Goal: Task Accomplishment & Management: Complete application form

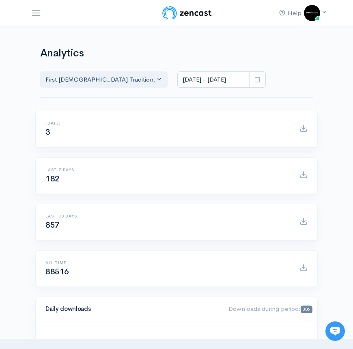
click at [318, 15] on img at bounding box center [312, 13] width 16 height 16
click at [277, 66] on span "First Meth..." at bounding box center [274, 70] width 34 height 8
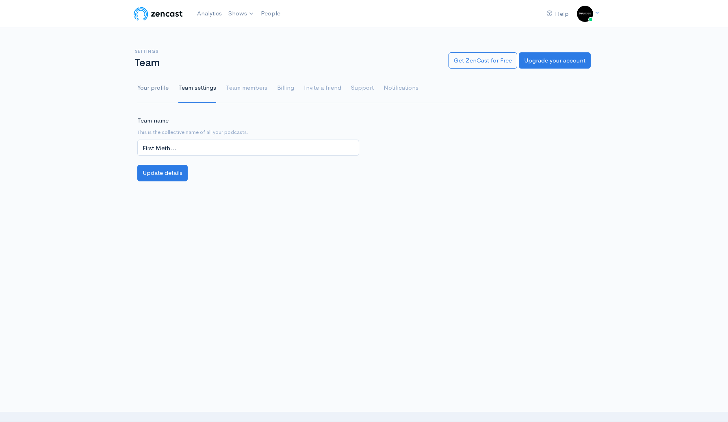
click at [162, 91] on link "Your profile" at bounding box center [152, 87] width 31 height 29
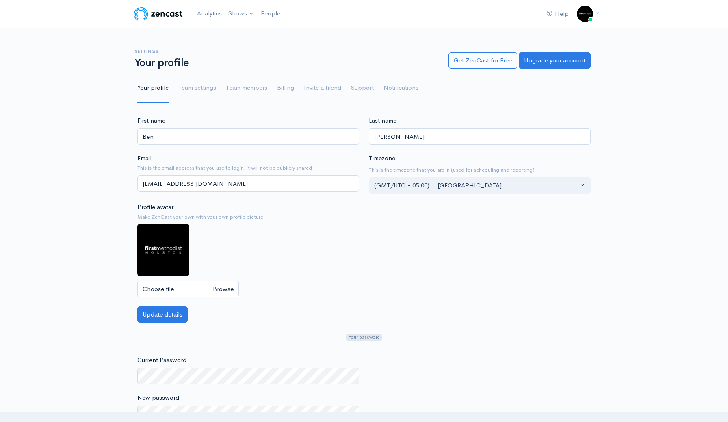
click at [160, 87] on link "Your profile" at bounding box center [152, 87] width 31 height 29
click at [257, 31] on link "First [DEMOGRAPHIC_DATA] Traditional" at bounding box center [291, 33] width 132 height 14
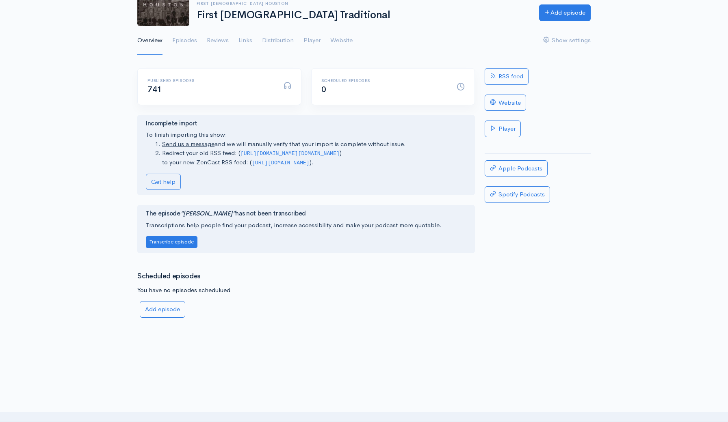
scroll to position [33, 0]
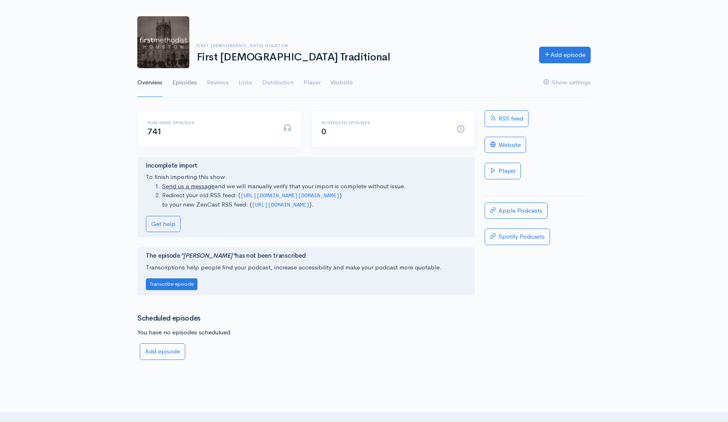
click at [184, 82] on link "Episodes" at bounding box center [184, 82] width 25 height 29
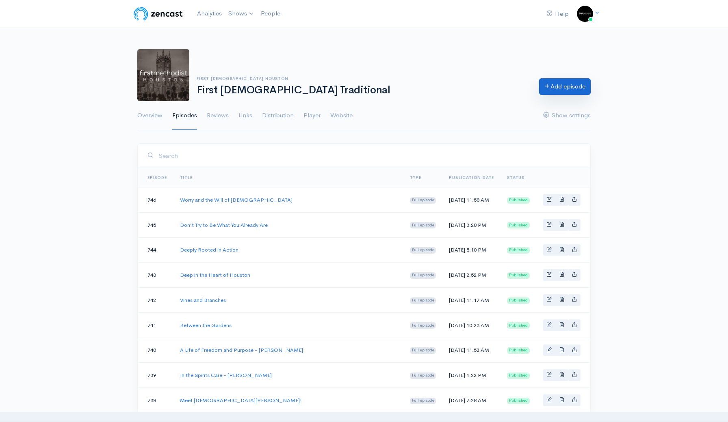
click at [353, 84] on link "Add episode" at bounding box center [565, 86] width 52 height 17
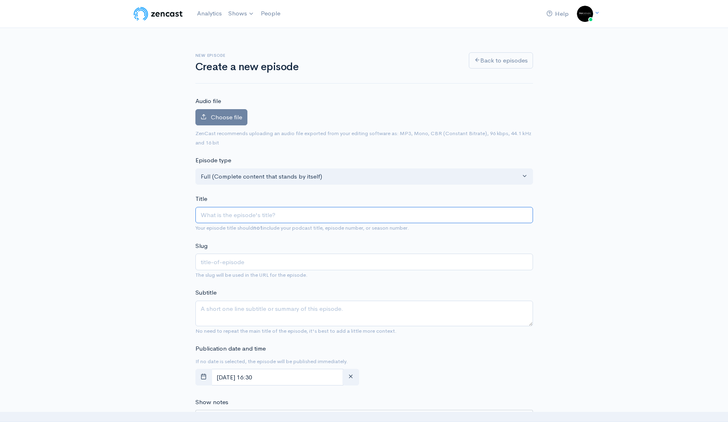
type input "T"
type input "t"
type input "Th"
type input "th"
type input "Th3"
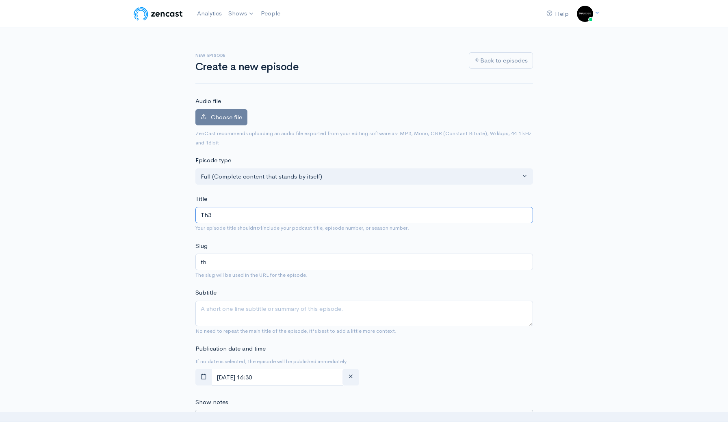
type input "th3"
type input "Th"
type input "th"
type input "The"
type input "the"
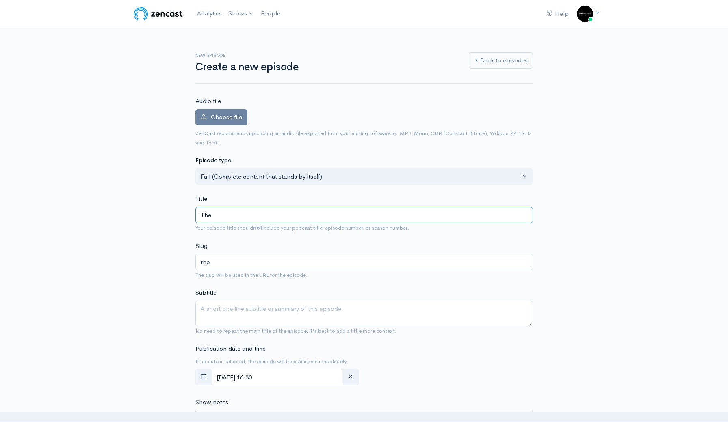
type input "The B"
type input "the-b"
type input "The Ble"
type input "the-ble"
type input "The Bles"
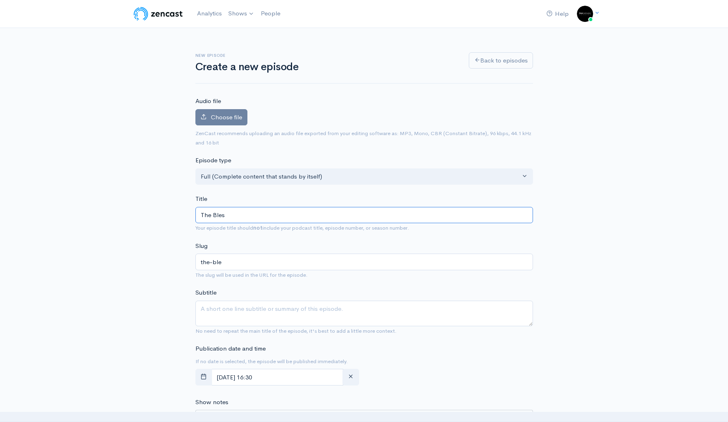
type input "the-bles"
type input "The Bless"
type input "the-bless"
type input "The Blessi"
type input "the-blessi"
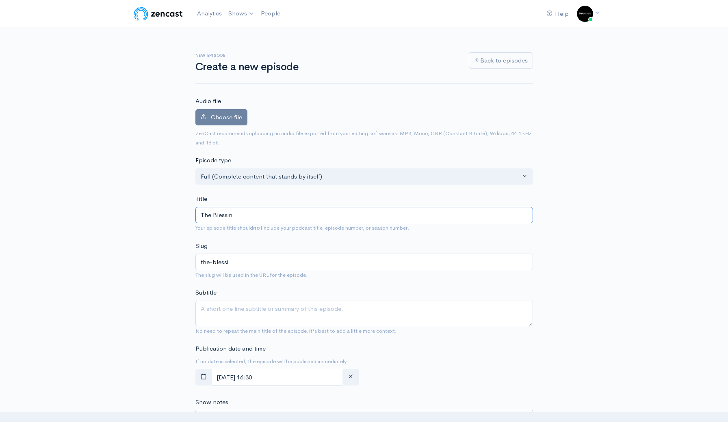
type input "The Blessing"
type input "the-blessing"
type input "The Blessings"
type input "the-blessings"
type input "The Blessings of"
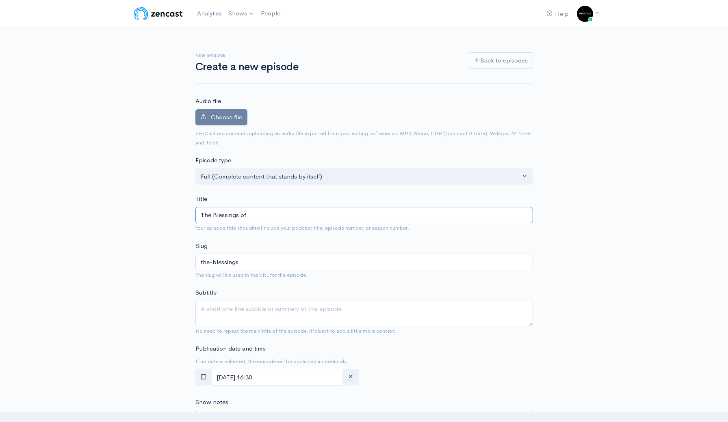
type input "the-blessings-of"
type input "The Blessings of t"
type input "the-blessings-of-t"
type input "The Blessings of"
type input "the-blessings-of"
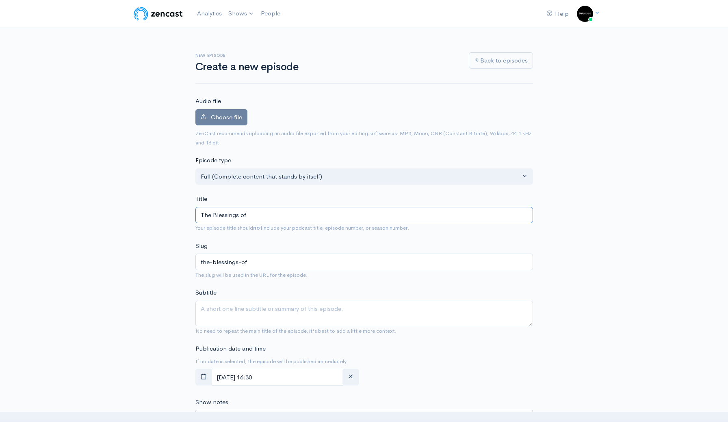
type input "The Blessings of t"
type input "the-blessings-of-t"
type input "The Blessings of the"
type input "the-blessings-of-the"
type input "The Blessings of the K"
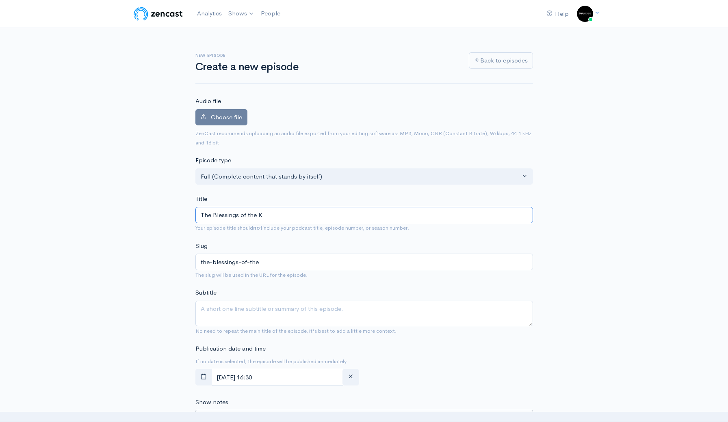
type input "the-blessings-of-the-k"
type input "The Blessings of the Ki"
type input "the-blessings-of-the-ki"
type input "The Blessings of the King"
type input "the-blessings-of-the-king"
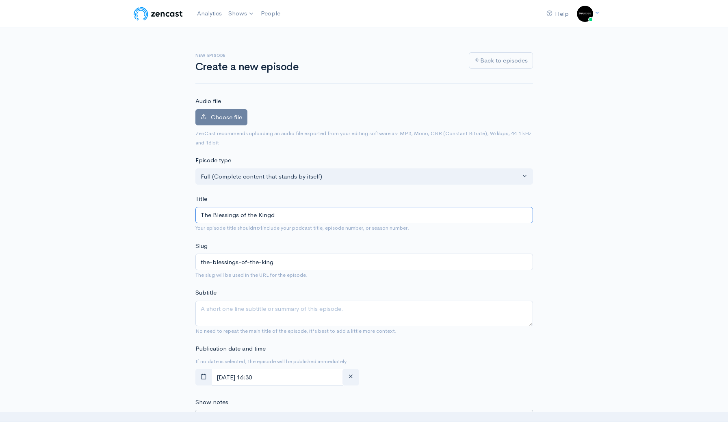
type input "The Blessings of the Kingdo"
type input "the-blessings-of-the-kingdo"
type input "The Blessings of the Kingdom"
type input "the-blessings-of-the-kingdom"
type input "The Blessings of the Kingdom"
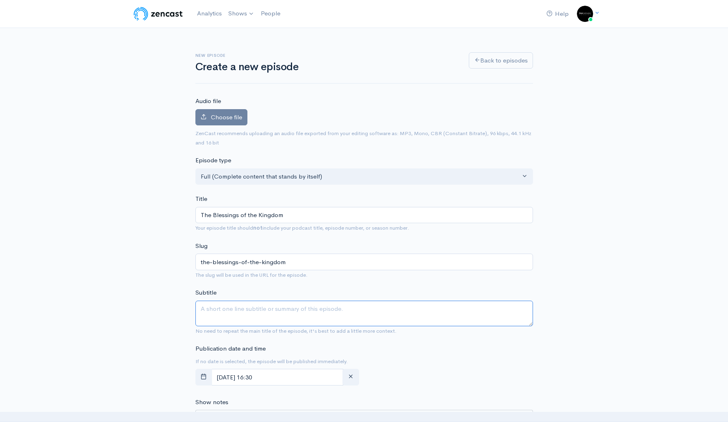
click at [268, 306] on textarea "Subtitle" at bounding box center [363, 314] width 337 height 26
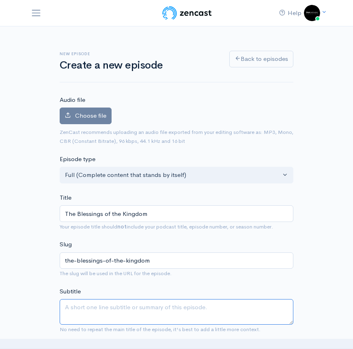
paste textarea "[PERSON_NAME] asks us to reflect on [PERSON_NAME][DEMOGRAPHIC_DATA]:1-10, and t…"
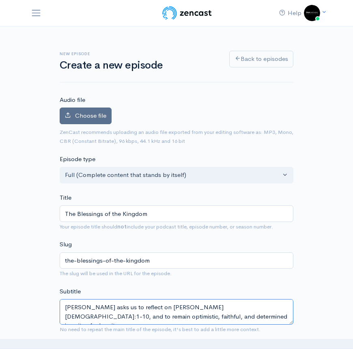
type textarea "[PERSON_NAME] asks us to reflect on [PERSON_NAME][DEMOGRAPHIC_DATA]:1-10, and t…"
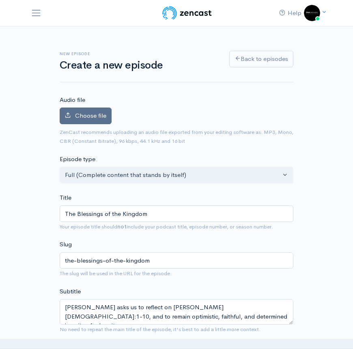
click at [93, 117] on span "Choose file" at bounding box center [90, 116] width 31 height 8
click at [0, 0] on input "Choose file" at bounding box center [0, 0] width 0 height 0
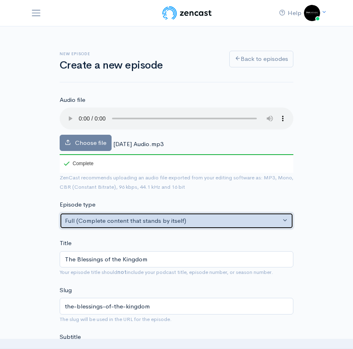
click at [209, 213] on button "Full (Complete content that stands by itself)" at bounding box center [177, 221] width 234 height 17
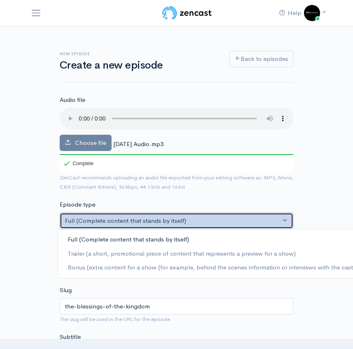
click at [209, 213] on button "Full (Complete content that stands by itself)" at bounding box center [177, 221] width 234 height 17
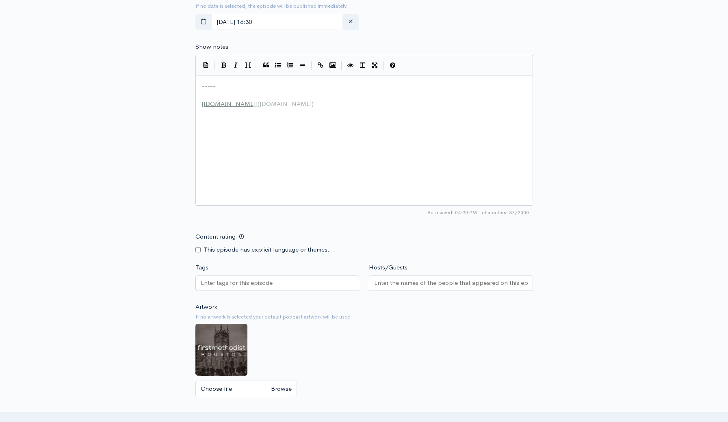
scroll to position [404, 0]
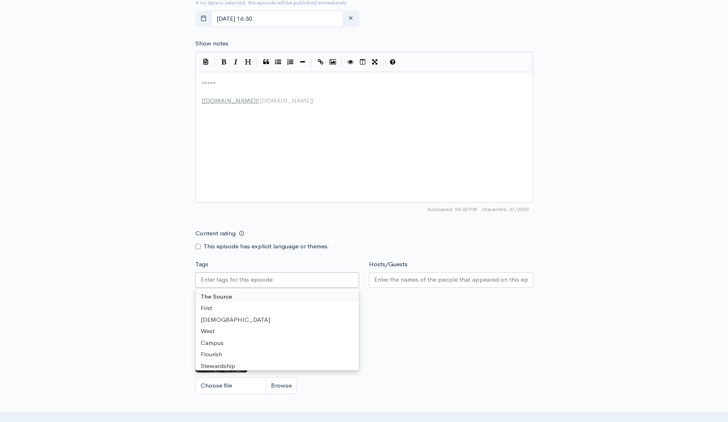
click at [303, 272] on div at bounding box center [277, 279] width 164 height 15
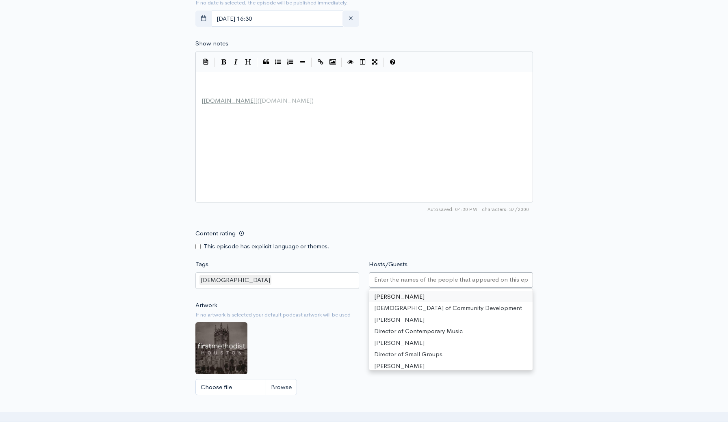
click at [353, 275] on input "Hosts/Guests" at bounding box center [450, 279] width 153 height 9
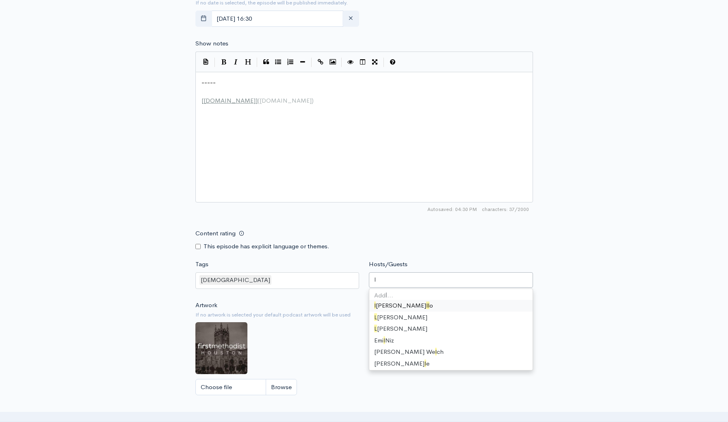
type input "li"
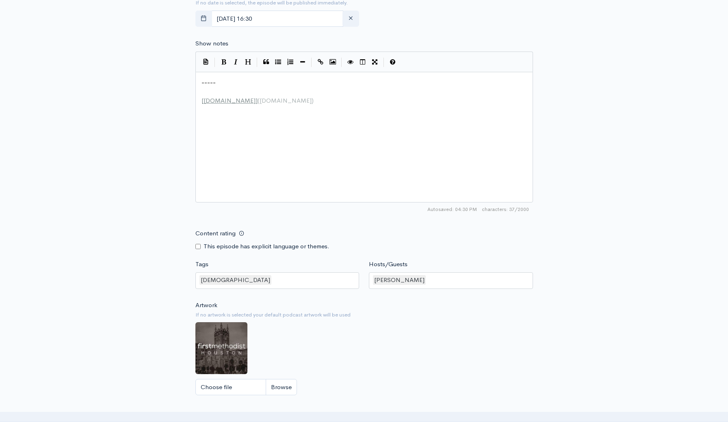
click at [353, 230] on div "Content rating This episode has explicit language or themes." at bounding box center [363, 238] width 347 height 26
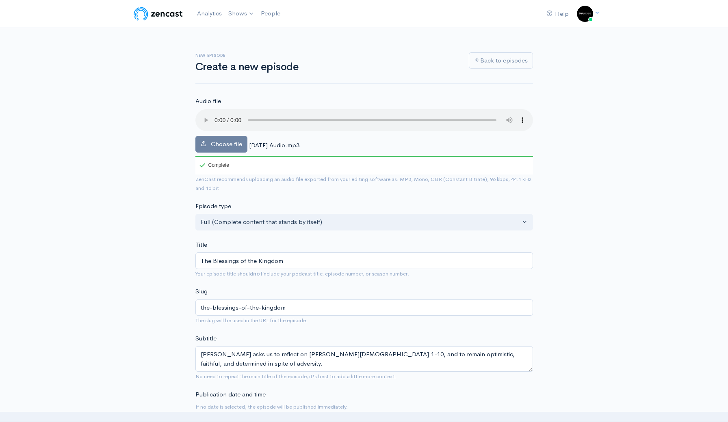
scroll to position [0, 0]
click at [270, 346] on textarea "[PERSON_NAME] asks us to reflect on [PERSON_NAME][DEMOGRAPHIC_DATA]:1-10, and t…" at bounding box center [363, 359] width 337 height 26
drag, startPoint x: 270, startPoint y: 345, endPoint x: 206, endPoint y: 336, distance: 64.4
click at [243, 346] on textarea "[PERSON_NAME] asks us to reflect on [PERSON_NAME][DEMOGRAPHIC_DATA]:1-10, and t…" at bounding box center [363, 359] width 337 height 26
click at [240, 346] on textarea "[PERSON_NAME] asks us to reflect on [PERSON_NAME][DEMOGRAPHIC_DATA]:1-10, and t…" at bounding box center [363, 359] width 337 height 26
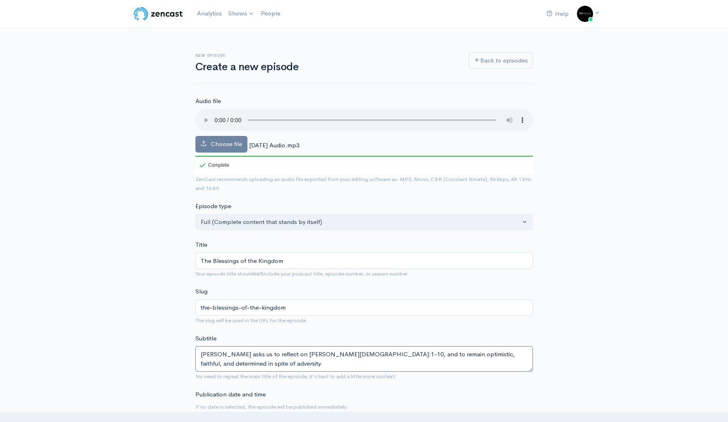
drag, startPoint x: 240, startPoint y: 344, endPoint x: 194, endPoint y: 342, distance: 46.7
click at [243, 346] on textarea "[PERSON_NAME] asks us to reflect on [PERSON_NAME][DEMOGRAPHIC_DATA]:1-10, and t…" at bounding box center [363, 359] width 337 height 26
drag, startPoint x: 241, startPoint y: 344, endPoint x: 198, endPoint y: 339, distance: 43.3
click at [198, 346] on textarea "[PERSON_NAME] asks us to reflect on [PERSON_NAME][DEMOGRAPHIC_DATA]:1-10, and t…" at bounding box center [363, 359] width 337 height 26
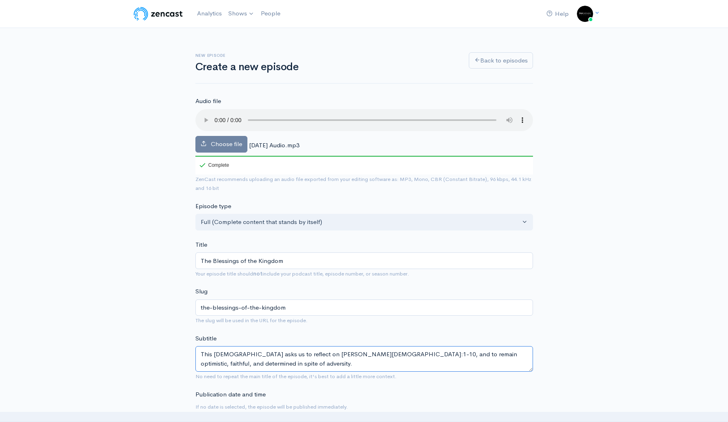
scroll to position [0, 0]
drag, startPoint x: 273, startPoint y: 354, endPoint x: 166, endPoint y: 327, distance: 109.8
click at [203, 349] on textarea "This [DEMOGRAPHIC_DATA] asks us to reflect on [PERSON_NAME][DEMOGRAPHIC_DATA]:1…" at bounding box center [363, 359] width 337 height 26
drag, startPoint x: 203, startPoint y: 349, endPoint x: 301, endPoint y: 347, distance: 98.3
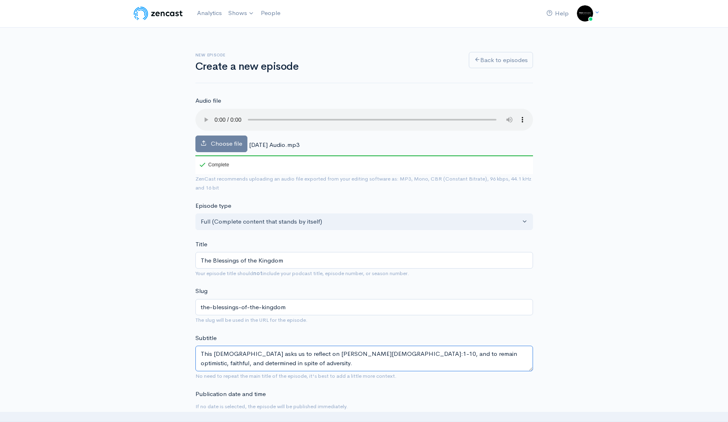
click at [301, 347] on textarea "This [DEMOGRAPHIC_DATA] asks us to reflect on [PERSON_NAME][DEMOGRAPHIC_DATA]:1…" at bounding box center [363, 359] width 337 height 26
type textarea "This [DEMOGRAPHIC_DATA] asks us to reflect on [PERSON_NAME][DEMOGRAPHIC_DATA]:1…"
click at [353, 66] on link "Back to episodes" at bounding box center [501, 59] width 64 height 17
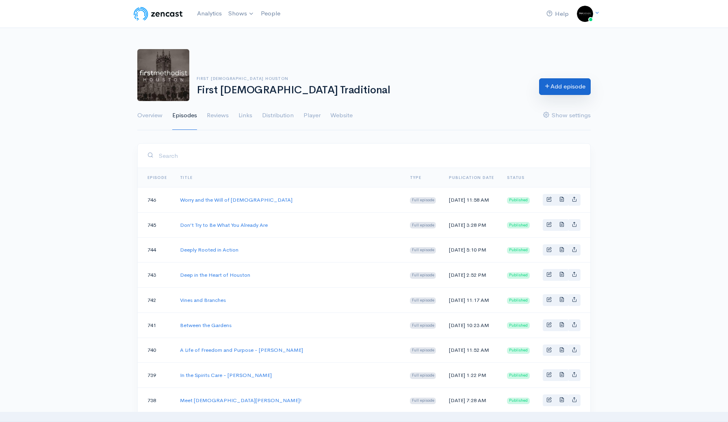
click at [353, 86] on icon at bounding box center [547, 86] width 6 height 6
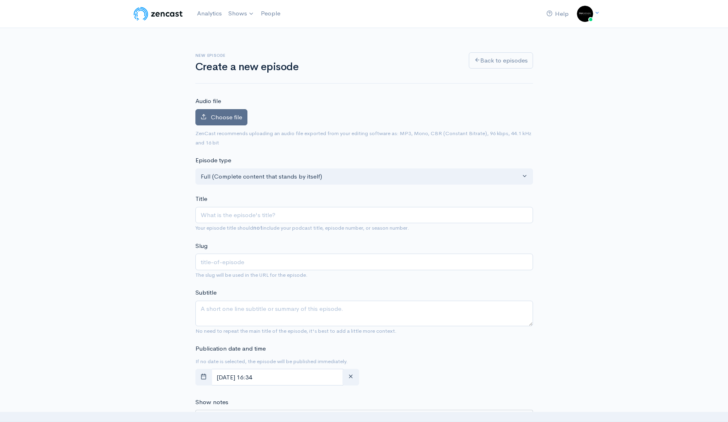
click at [209, 113] on label "Choose file" at bounding box center [221, 117] width 52 height 17
click at [0, 0] on input "Choose file" at bounding box center [0, 0] width 0 height 0
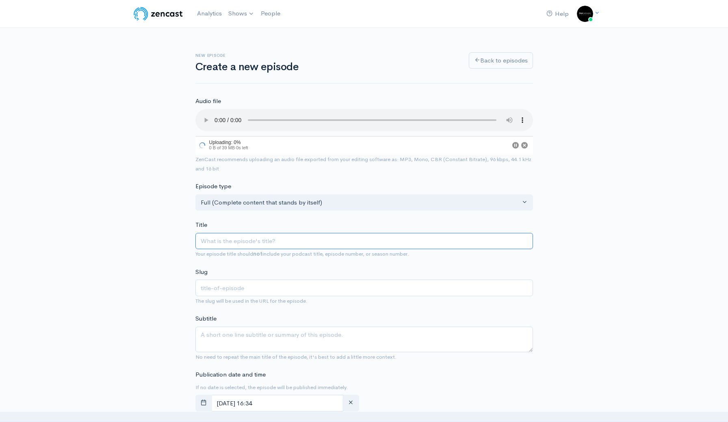
click at [255, 233] on input "Title" at bounding box center [363, 241] width 337 height 17
type input "T"
type input "t"
type input "TH"
type input "th"
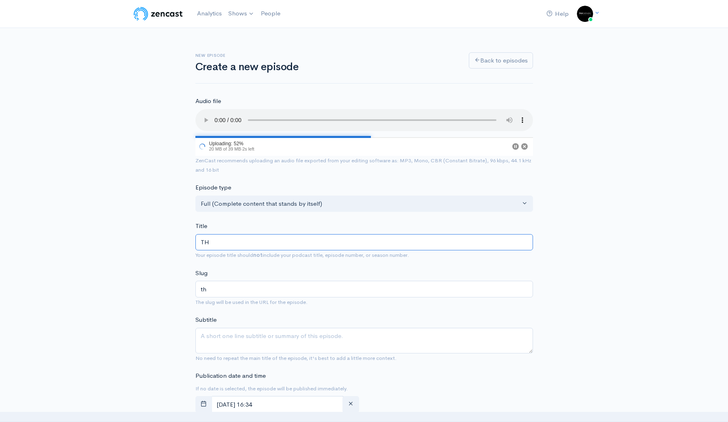
type input "THE"
type input "the"
type input "TH"
type input "th"
type input "T"
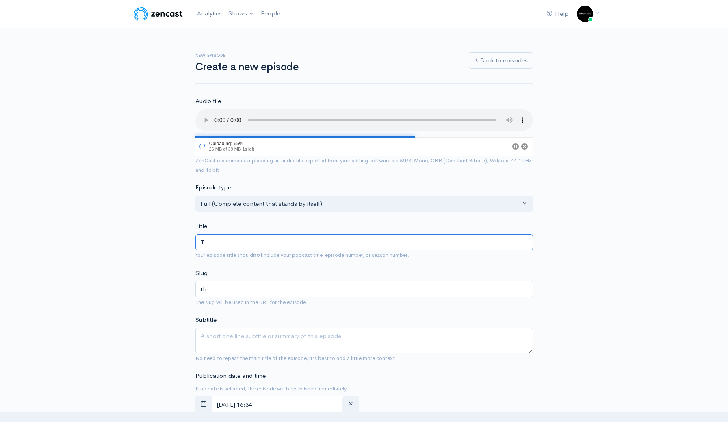
type input "t"
type input "Th"
type input "th"
type input "The"
type input "the"
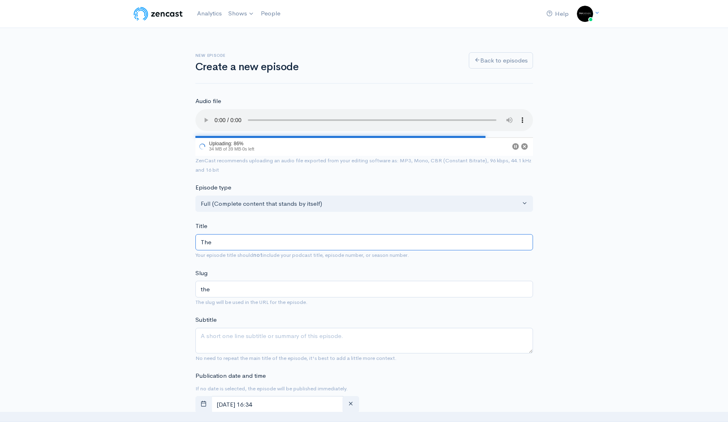
type input "The b"
type input "the-b"
type input "The"
type input "the"
type input "The B"
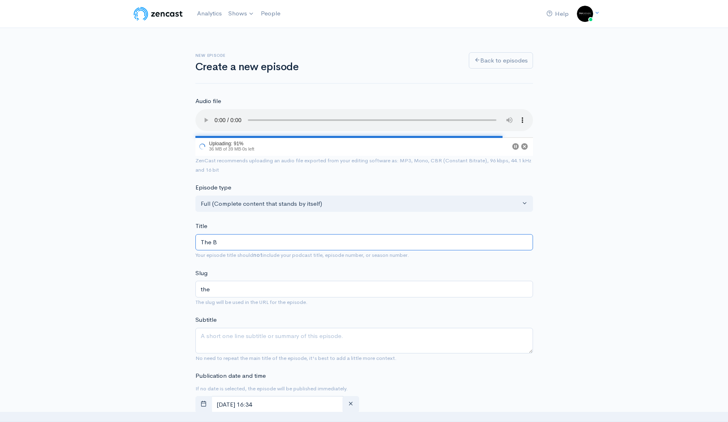
type input "the-b"
type input "The Bl"
type input "the-bl"
type input "The Ble"
type input "the-ble"
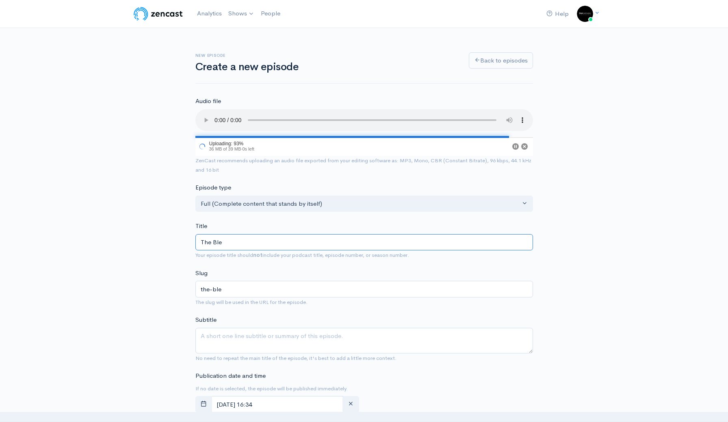
type input "The Blee"
type input "the-blee"
type input "The Ble"
type input "the-ble"
type input "The Bles"
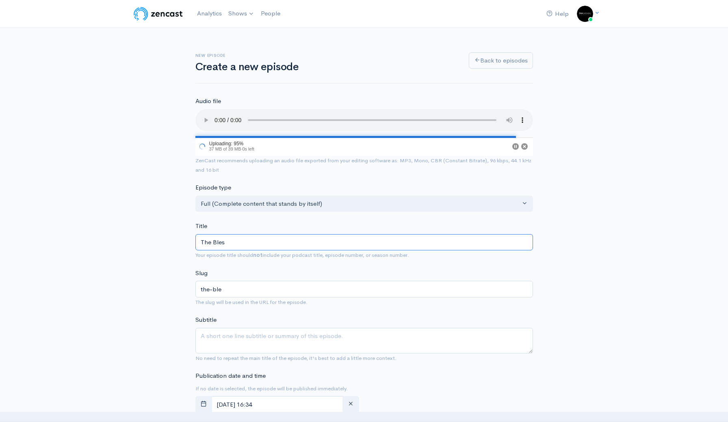
type input "the-bles"
type input "The Bless"
type input "the-bless"
type input "The Blessi"
type input "the-blessi"
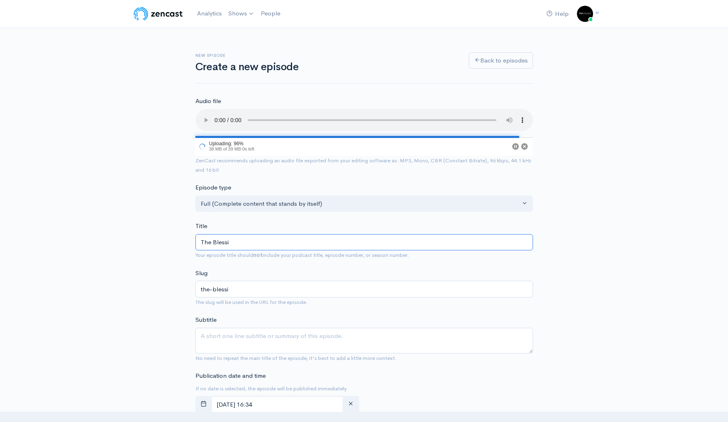
type input "The Blessin"
type input "the-blessin"
type input "The Blessing"
type input "the-blessing"
type input "The Blessings"
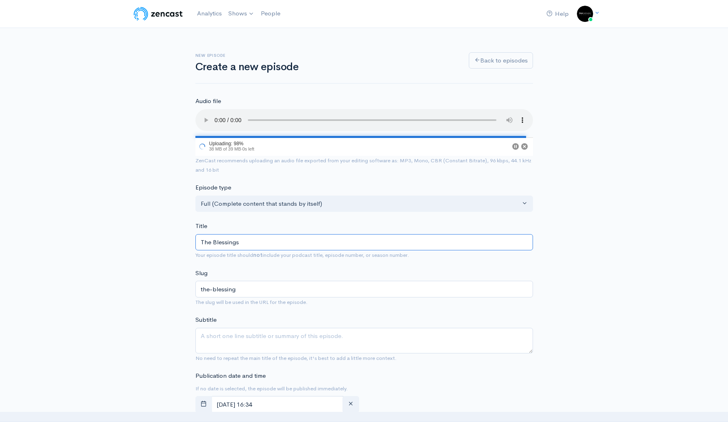
type input "the-blessings"
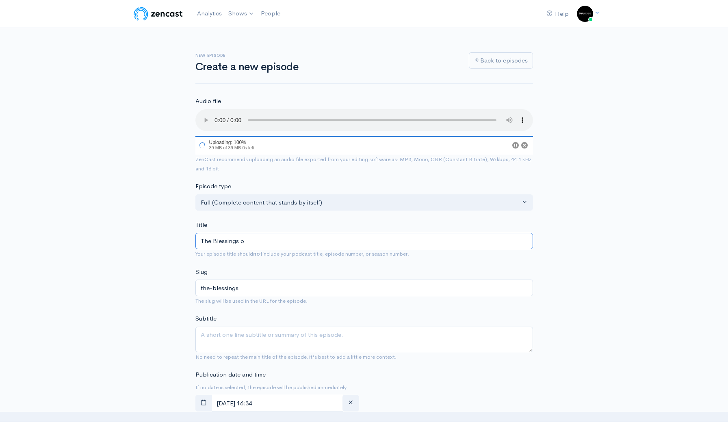
type input "The Blessings of"
type input "the-blessings-of"
type input "The Blessings of t"
type input "the-blessings-of-t"
type input "The Blessings of th"
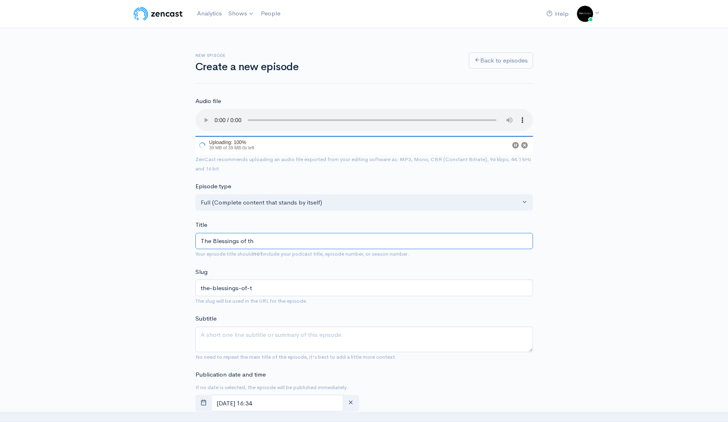
type input "the-blessings-of-th"
type input "The Blessings of the"
type input "the-blessings-of-the"
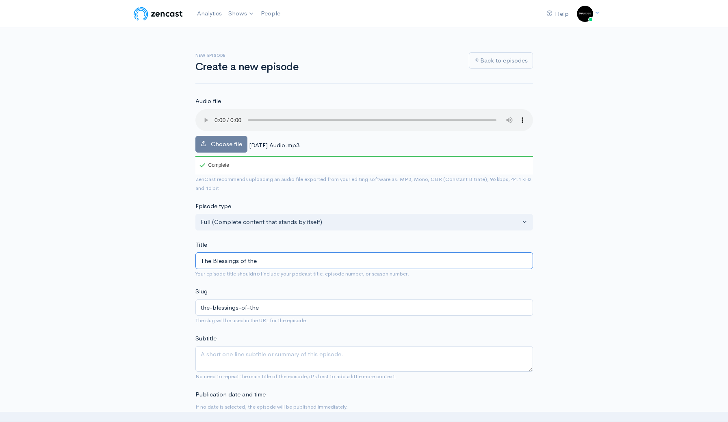
type input "The Blessings of the K"
type input "the-blessings-of-the-k"
type input "The Blessings of the Ki"
type input "the-blessings-of-the-ki"
type input "The Blessings of the King"
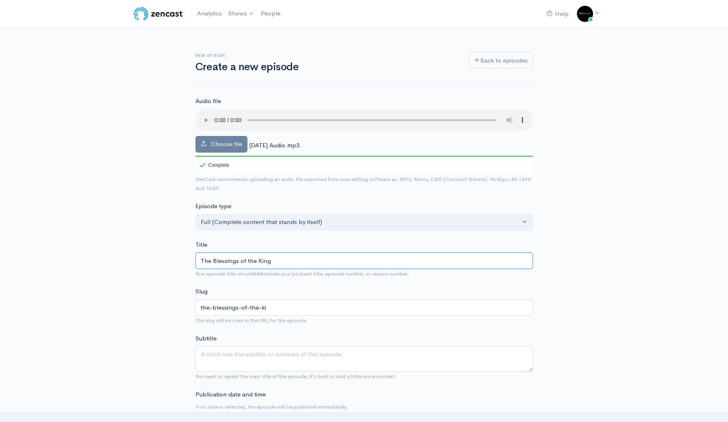
type input "the-blessings-of-the-king"
type input "The Blessings of the Kingdo"
type input "the-blessings-of-the-kingdo"
type input "The Blessings of the Kingdom"
type input "the-blessings-of-the-kingdom"
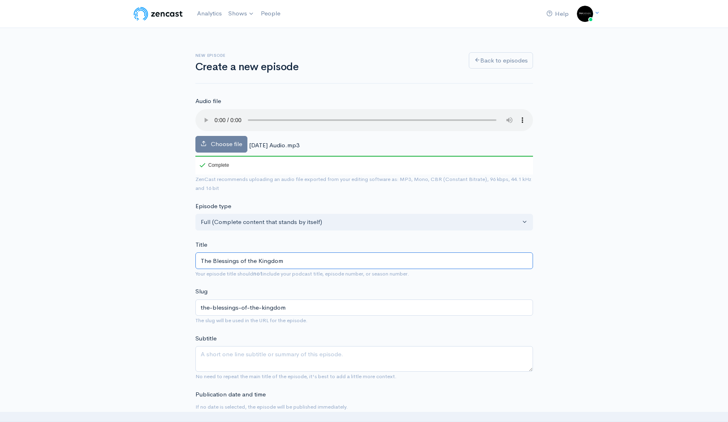
type input "The Blessings of the Kingdom"
click at [259, 346] on textarea "Subtitle" at bounding box center [363, 359] width 337 height 26
paste textarea "This [DEMOGRAPHIC_DATA] asks us to reflect on [PERSON_NAME][DEMOGRAPHIC_DATA]:1…"
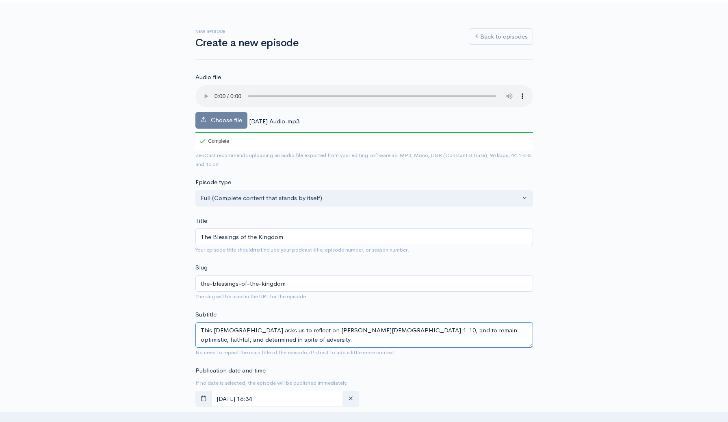
scroll to position [28, 0]
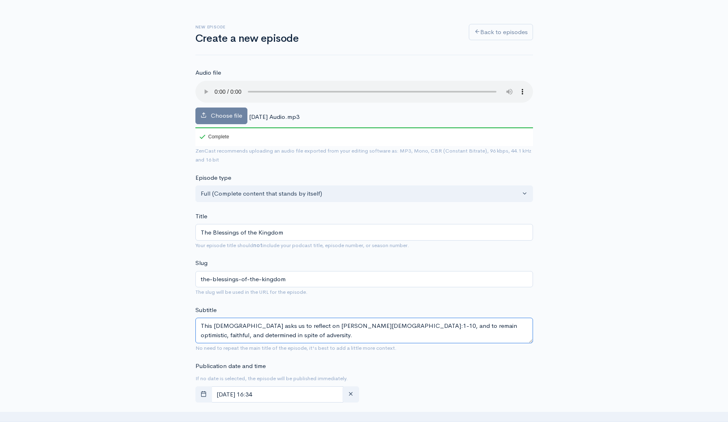
drag, startPoint x: 281, startPoint y: 314, endPoint x: 190, endPoint y: 311, distance: 90.2
click at [190, 311] on div "New episode Create a new episode Back to episodes Audio file Choose file [DATE]…" at bounding box center [363, 425] width 347 height 851
click at [307, 318] on textarea "A reflection on [PERSON_NAME][DEMOGRAPHIC_DATA]:1-10, and to remain optimistic,…" at bounding box center [363, 331] width 337 height 26
click at [292, 318] on textarea "A reflection on [PERSON_NAME][DEMOGRAPHIC_DATA]:1-10, and to remain optimistic,…" at bounding box center [363, 331] width 337 height 26
click at [289, 318] on textarea "A reflection on [PERSON_NAME][DEMOGRAPHIC_DATA]:1-10, and to remain optimistic,…" at bounding box center [363, 331] width 337 height 26
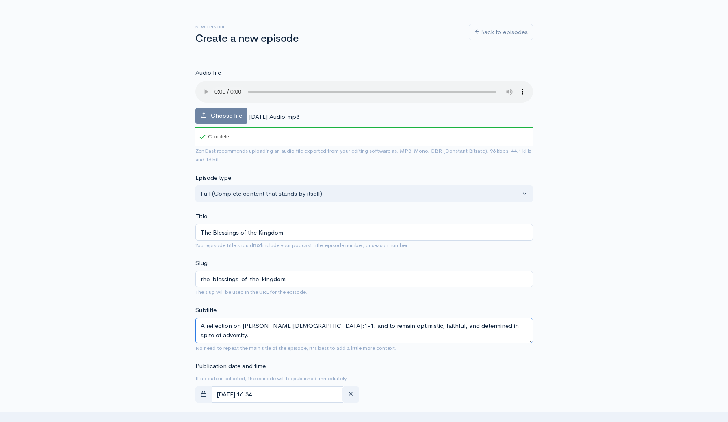
click at [308, 318] on textarea "A reflection on [PERSON_NAME][DEMOGRAPHIC_DATA]:1-1. and to remain optimistic, …" at bounding box center [363, 331] width 337 height 26
click at [317, 318] on textarea "A reflection on [PERSON_NAME][DEMOGRAPHIC_DATA]:1-1, and remain optimistic, fai…" at bounding box center [363, 331] width 337 height 26
click at [353, 318] on textarea "A reflection on [PERSON_NAME][DEMOGRAPHIC_DATA]:1-1, and remaining optimistic, …" at bounding box center [363, 331] width 337 height 26
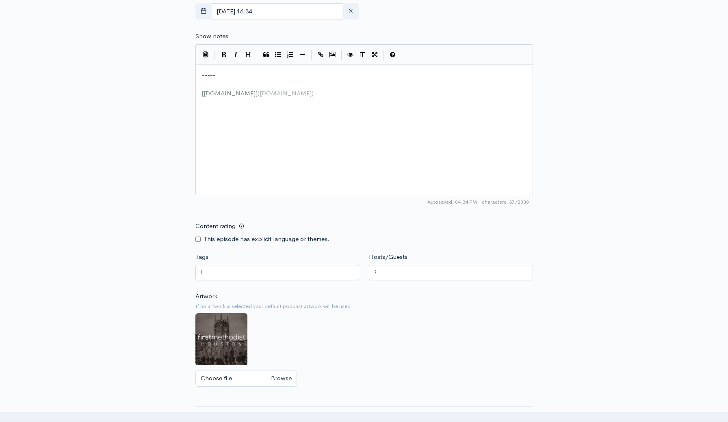
scroll to position [425, 0]
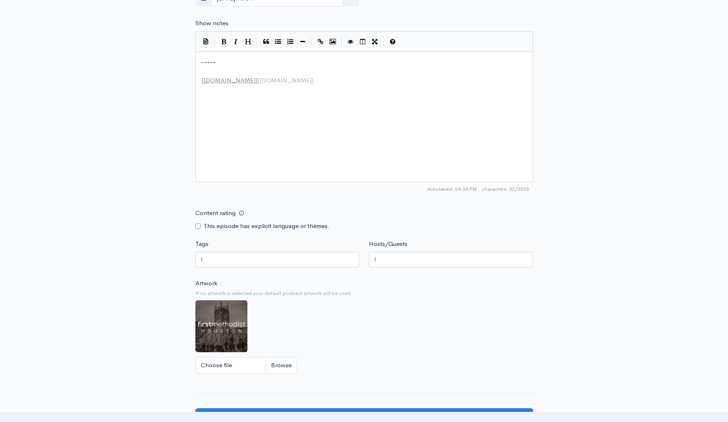
type textarea "A reflection on [PERSON_NAME][DEMOGRAPHIC_DATA]:1-1, and remaining optimistic, …"
click at [287, 252] on div at bounding box center [277, 259] width 164 height 15
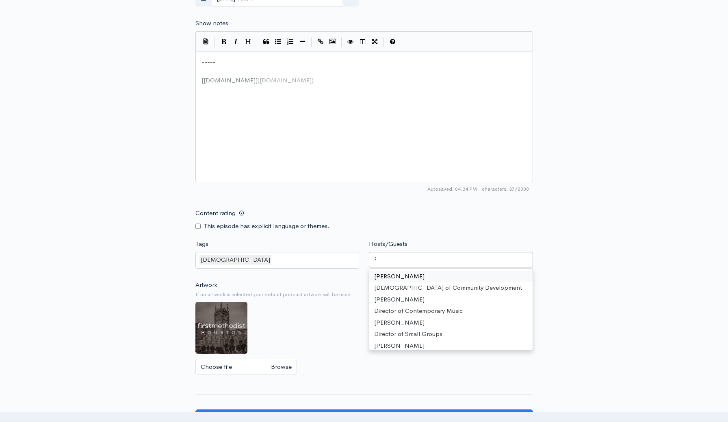
click at [353, 252] on div at bounding box center [451, 259] width 164 height 15
type input "lin"
click at [339, 303] on div "Artwork If no artwork is selected your default podcast artwork will be used Cho…" at bounding box center [363, 331] width 337 height 100
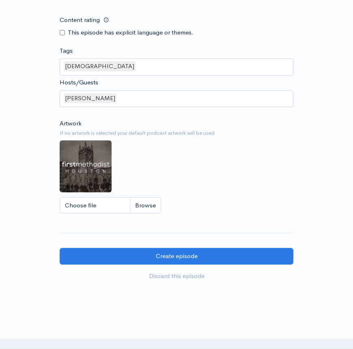
scroll to position [621, 0]
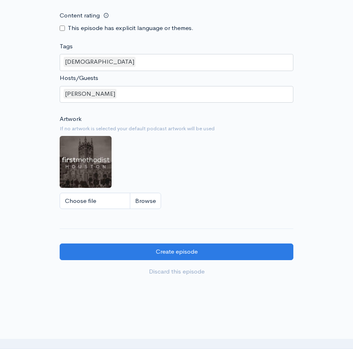
click at [122, 54] on div "[DEMOGRAPHIC_DATA]" at bounding box center [177, 62] width 234 height 17
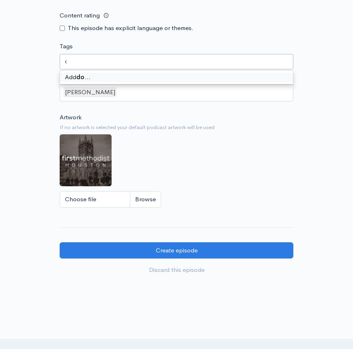
type input "d"
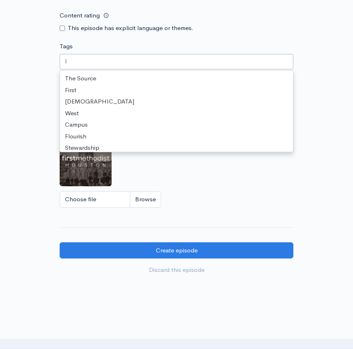
scroll to position [141, 0]
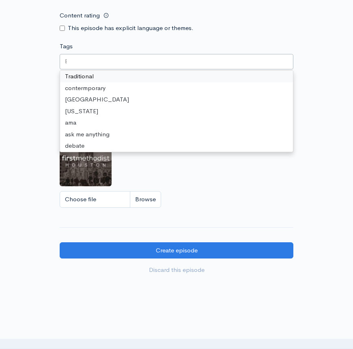
click at [93, 54] on div at bounding box center [177, 61] width 234 height 15
click at [71, 54] on div at bounding box center [177, 61] width 234 height 15
drag, startPoint x: 75, startPoint y: 48, endPoint x: 56, endPoint y: 45, distance: 19.7
click at [56, 45] on div "Tags The Source First [DEMOGRAPHIC_DATA] West Campus Flourish Stewardship [DEMO…" at bounding box center [177, 57] width 244 height 30
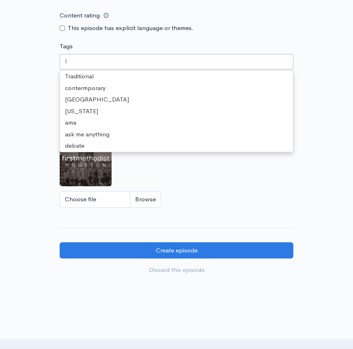
scroll to position [2, 0]
click at [111, 54] on div at bounding box center [177, 61] width 234 height 15
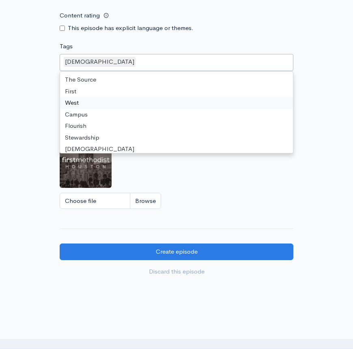
scroll to position [0, 0]
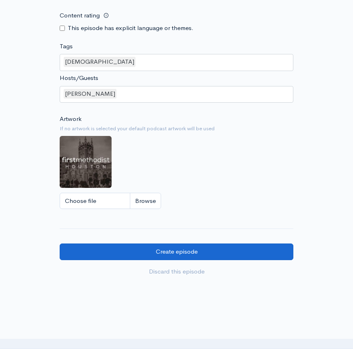
click at [188, 244] on input "Create episode" at bounding box center [177, 252] width 234 height 17
